Goal: Information Seeking & Learning: Learn about a topic

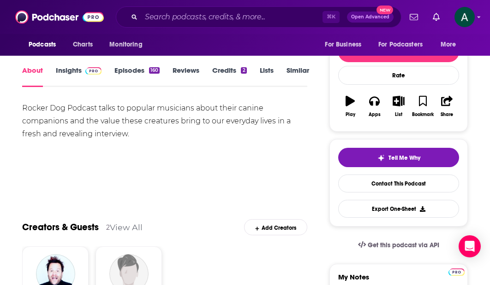
scroll to position [23, 0]
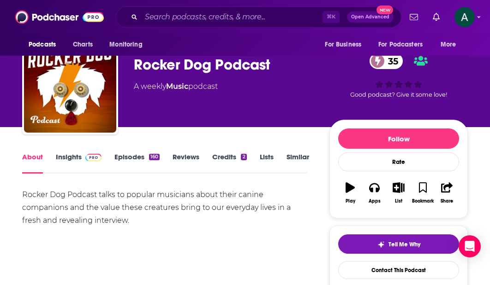
click at [66, 156] on link "Insights" at bounding box center [79, 163] width 46 height 21
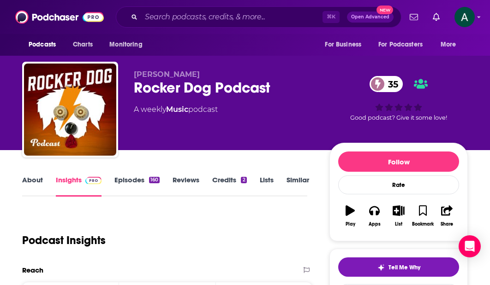
scroll to position [19, 0]
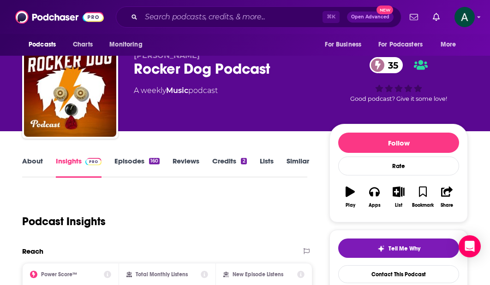
click at [27, 163] on link "About" at bounding box center [32, 167] width 21 height 21
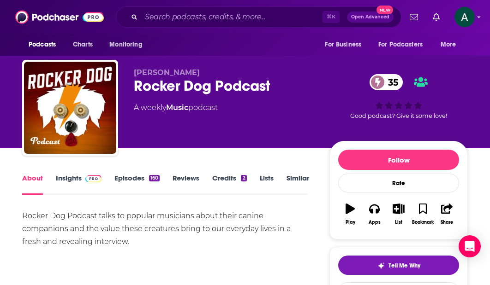
scroll to position [61, 0]
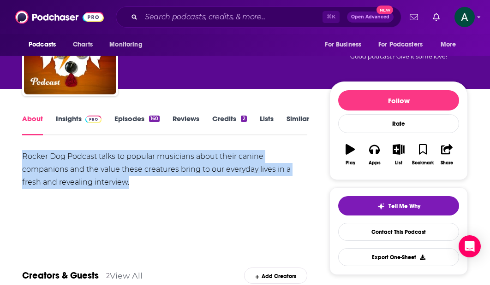
drag, startPoint x: 195, startPoint y: 178, endPoint x: 9, endPoint y: 152, distance: 187.2
copy div "Rocker Dog Podcast talks to popular musicians about their canine companions and…"
click at [142, 120] on link "Episodes 160" at bounding box center [136, 124] width 45 height 21
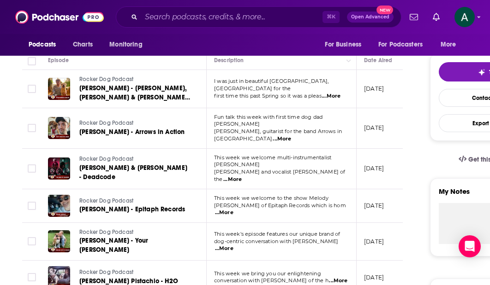
scroll to position [118, 0]
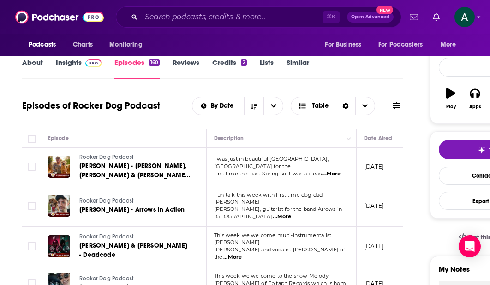
click at [329, 171] on span "...More" at bounding box center [331, 174] width 18 height 7
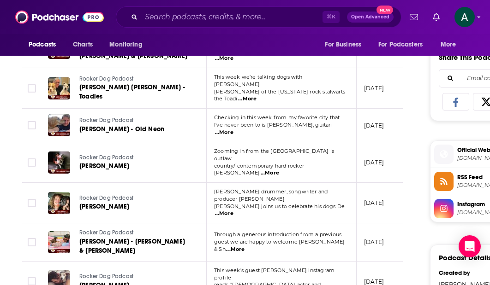
scroll to position [580, 0]
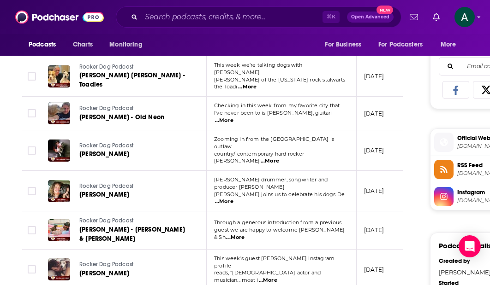
click at [244, 234] on span "...More" at bounding box center [235, 237] width 18 height 7
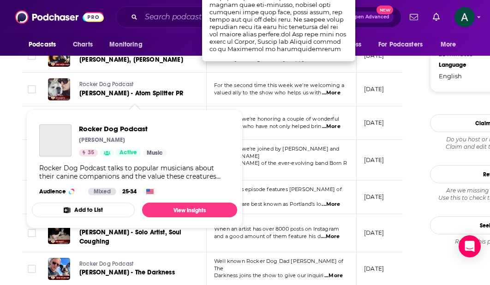
scroll to position [883, 0]
